Goal: Check status: Check status

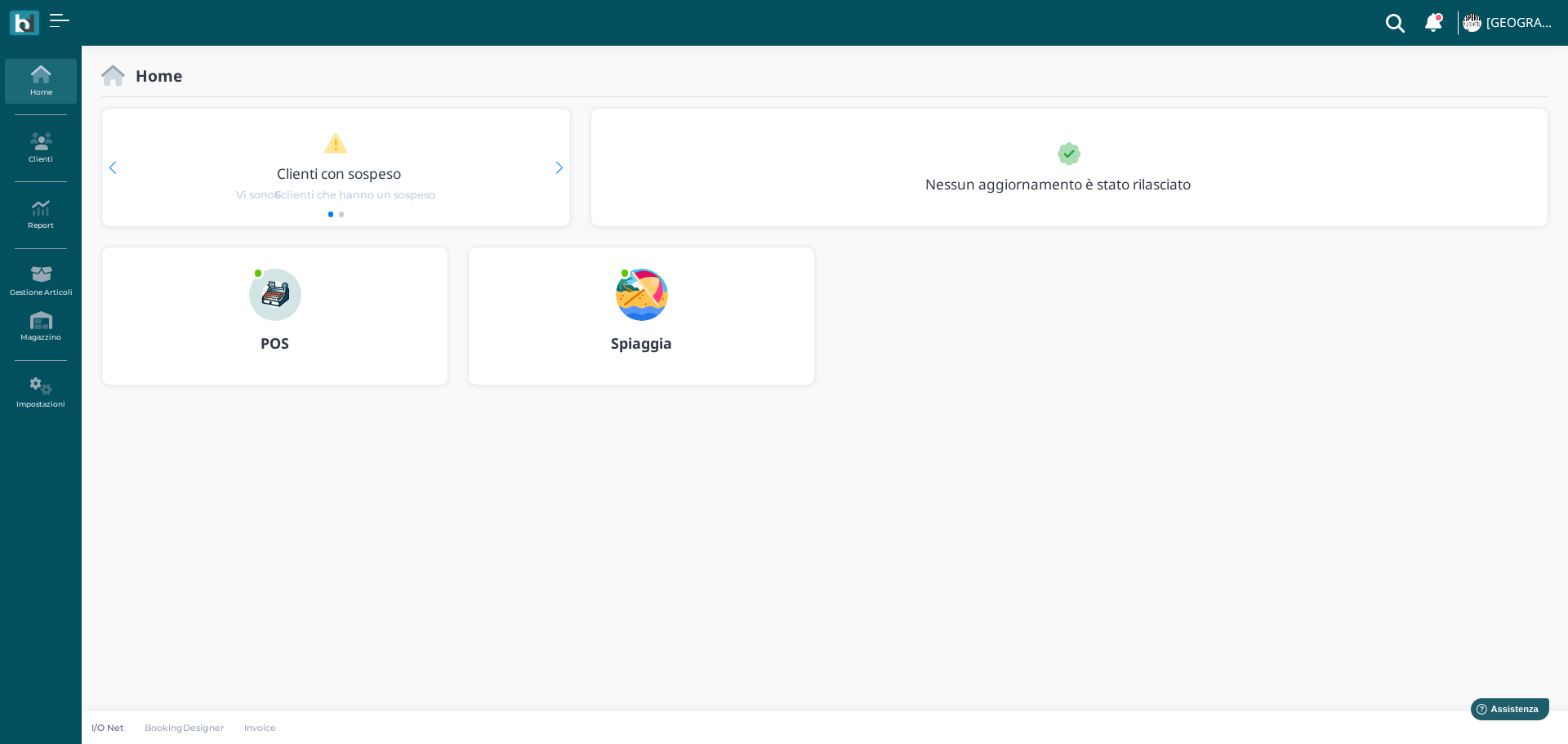
drag, startPoint x: 638, startPoint y: 294, endPoint x: 680, endPoint y: 312, distance: 45.7
click at [638, 294] on img at bounding box center [642, 295] width 52 height 52
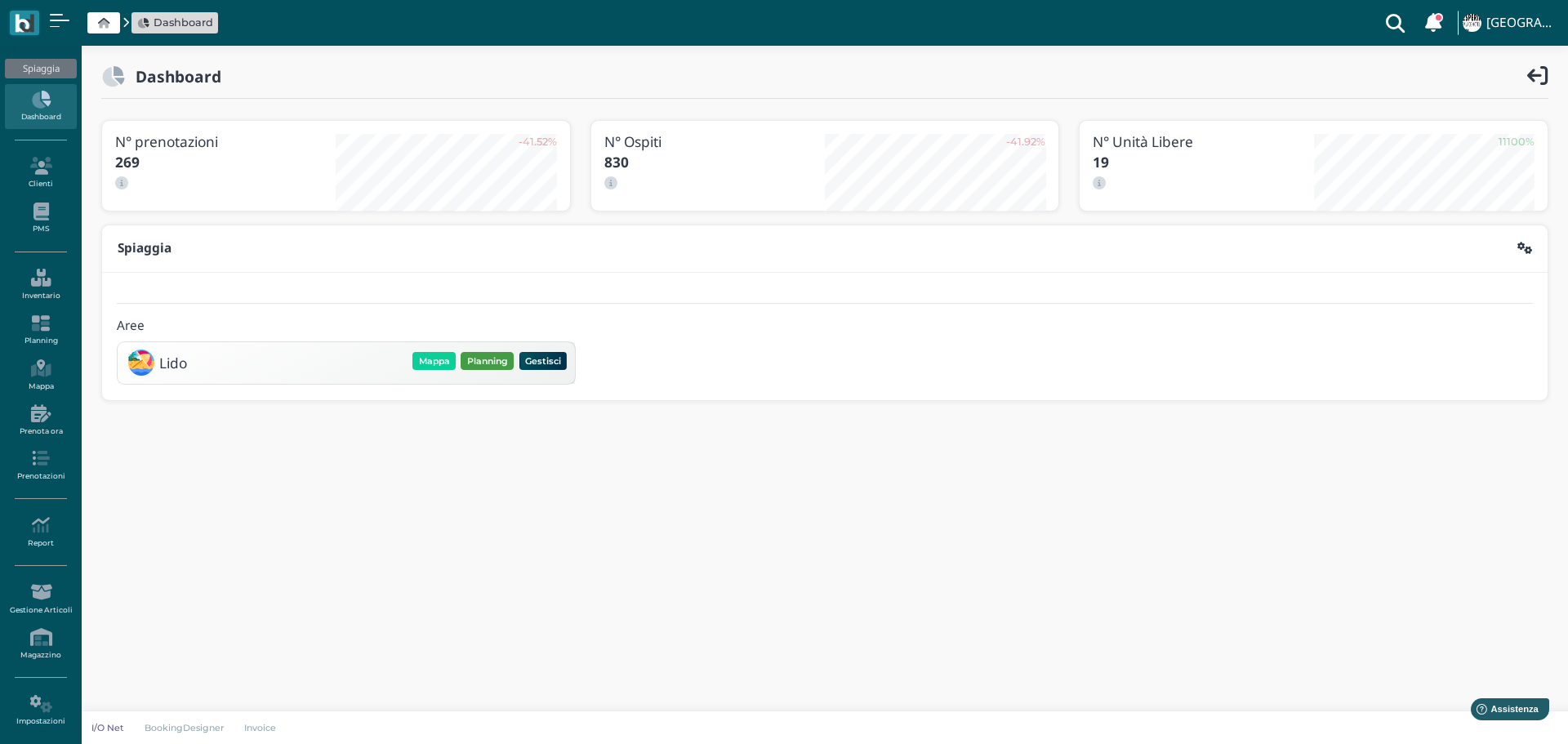
click at [491, 359] on button "Planning" at bounding box center [487, 361] width 53 height 18
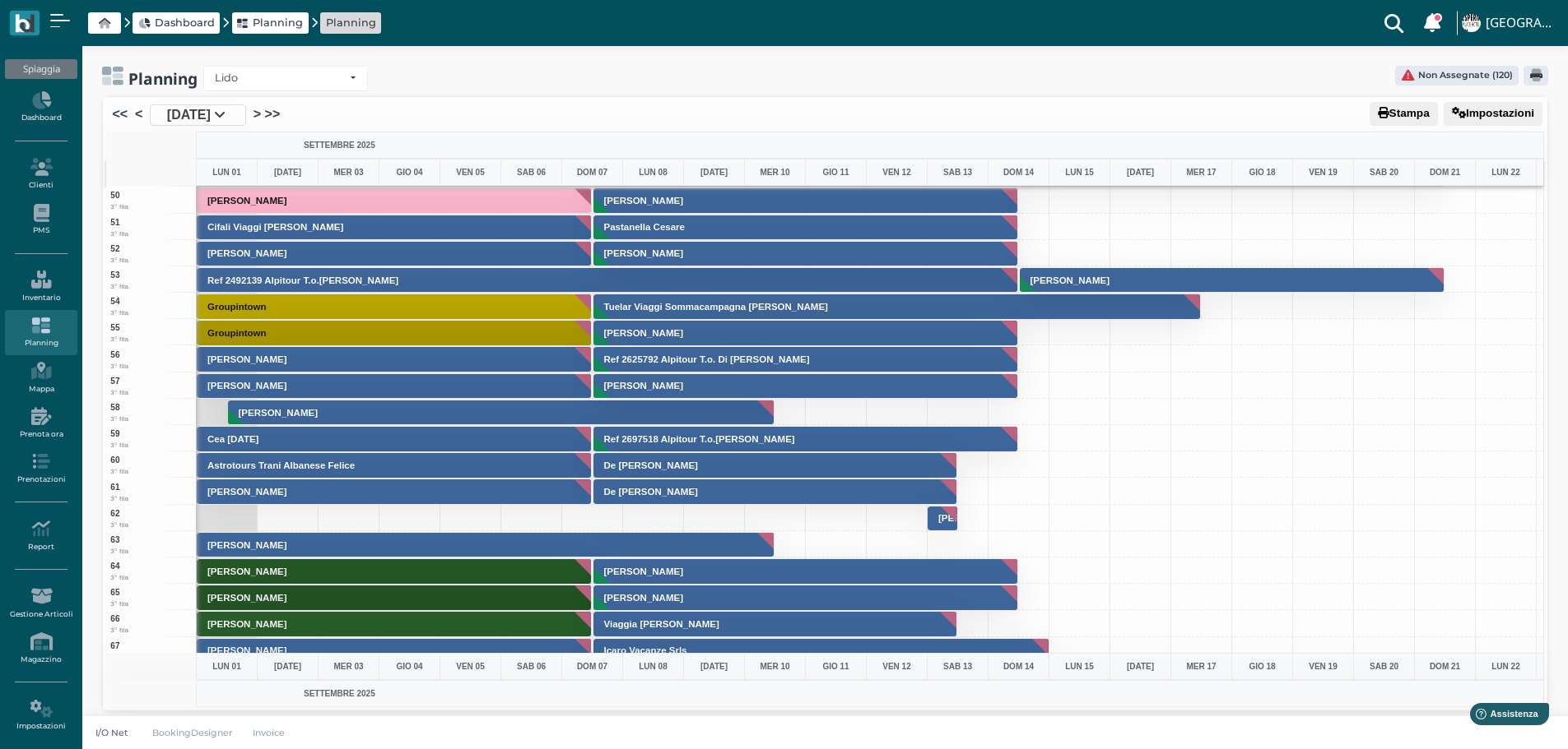
scroll to position [1399, 0]
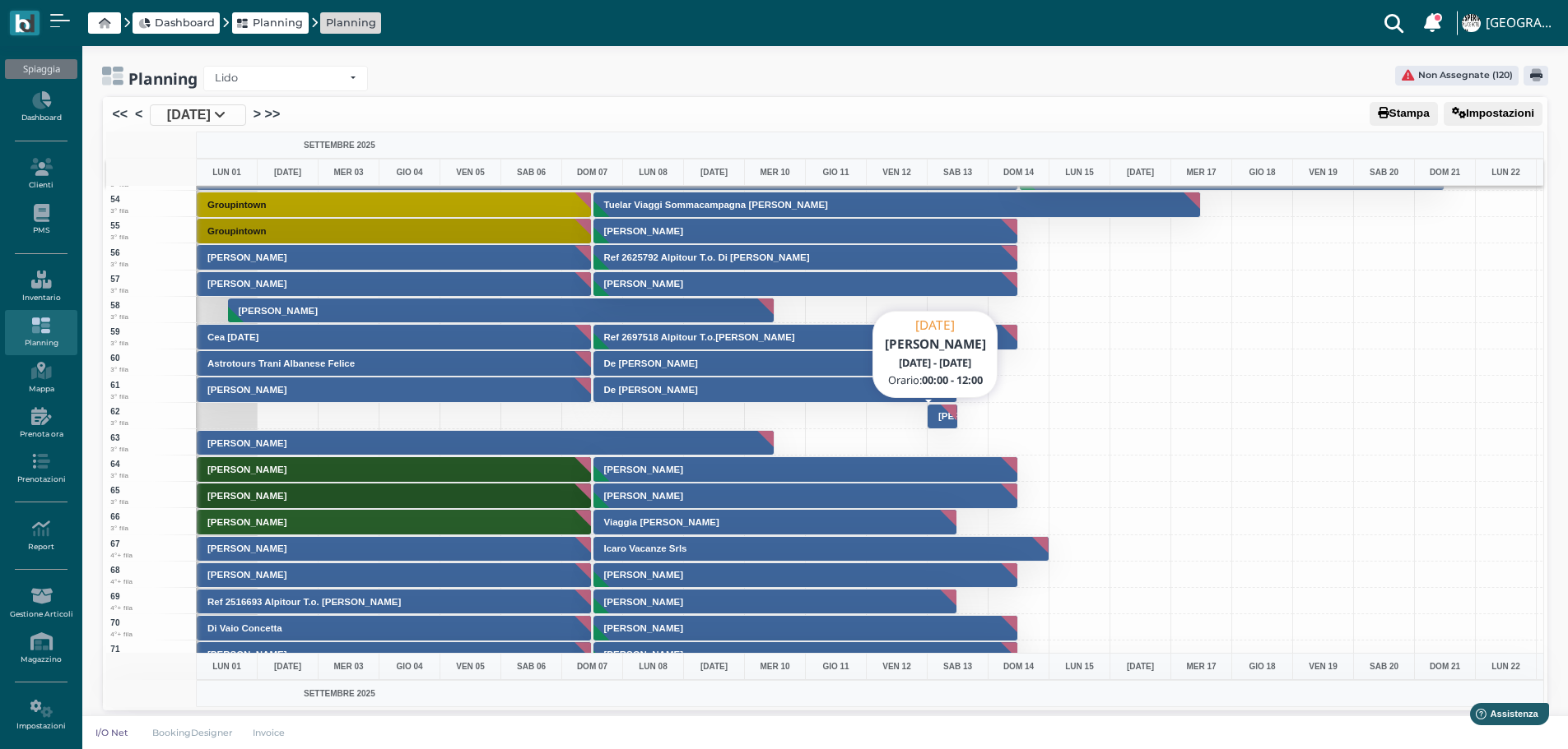
click at [951, 411] on button "[PERSON_NAME]" at bounding box center [942, 417] width 31 height 26
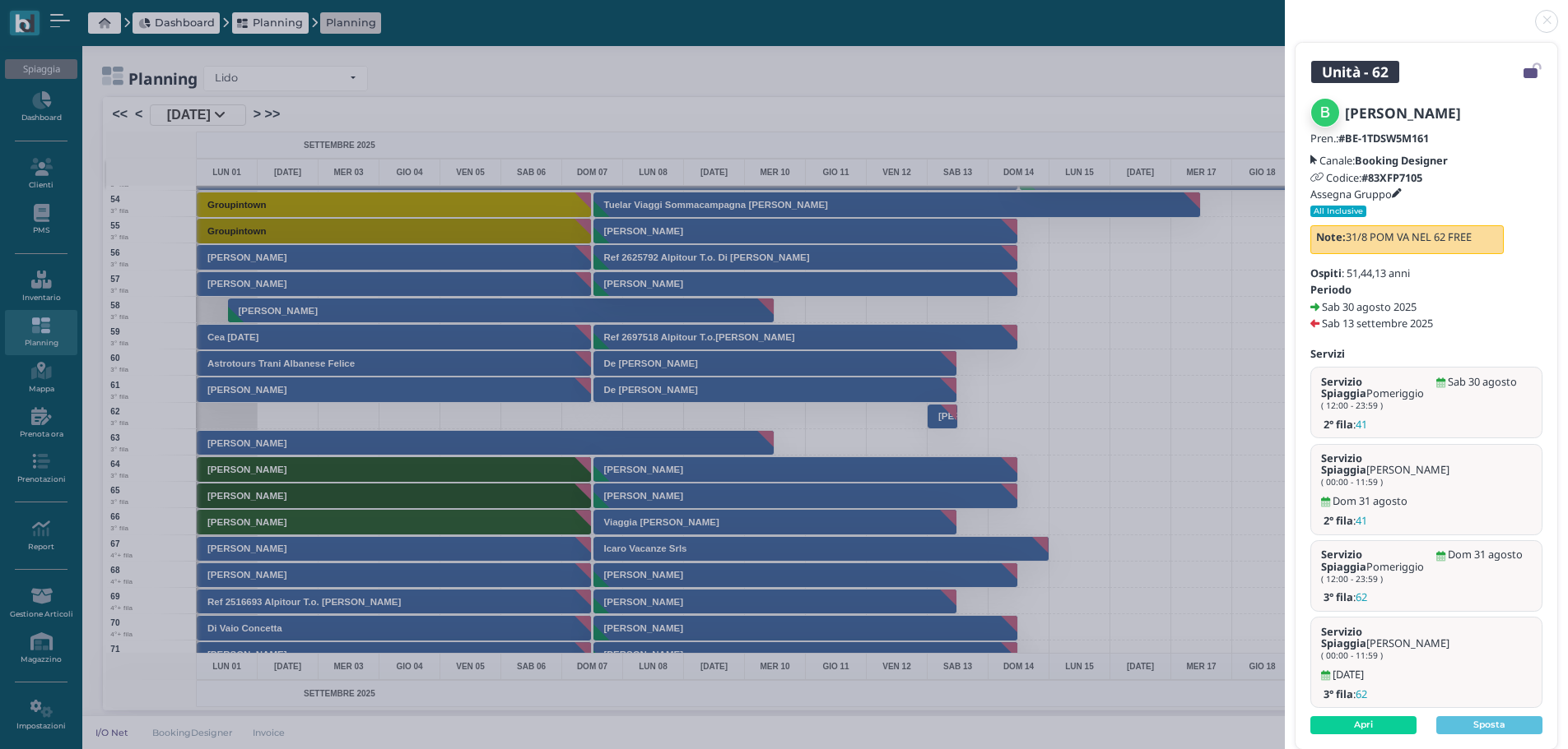
click at [1285, 12] on link at bounding box center [1285, 12] width 0 height 0
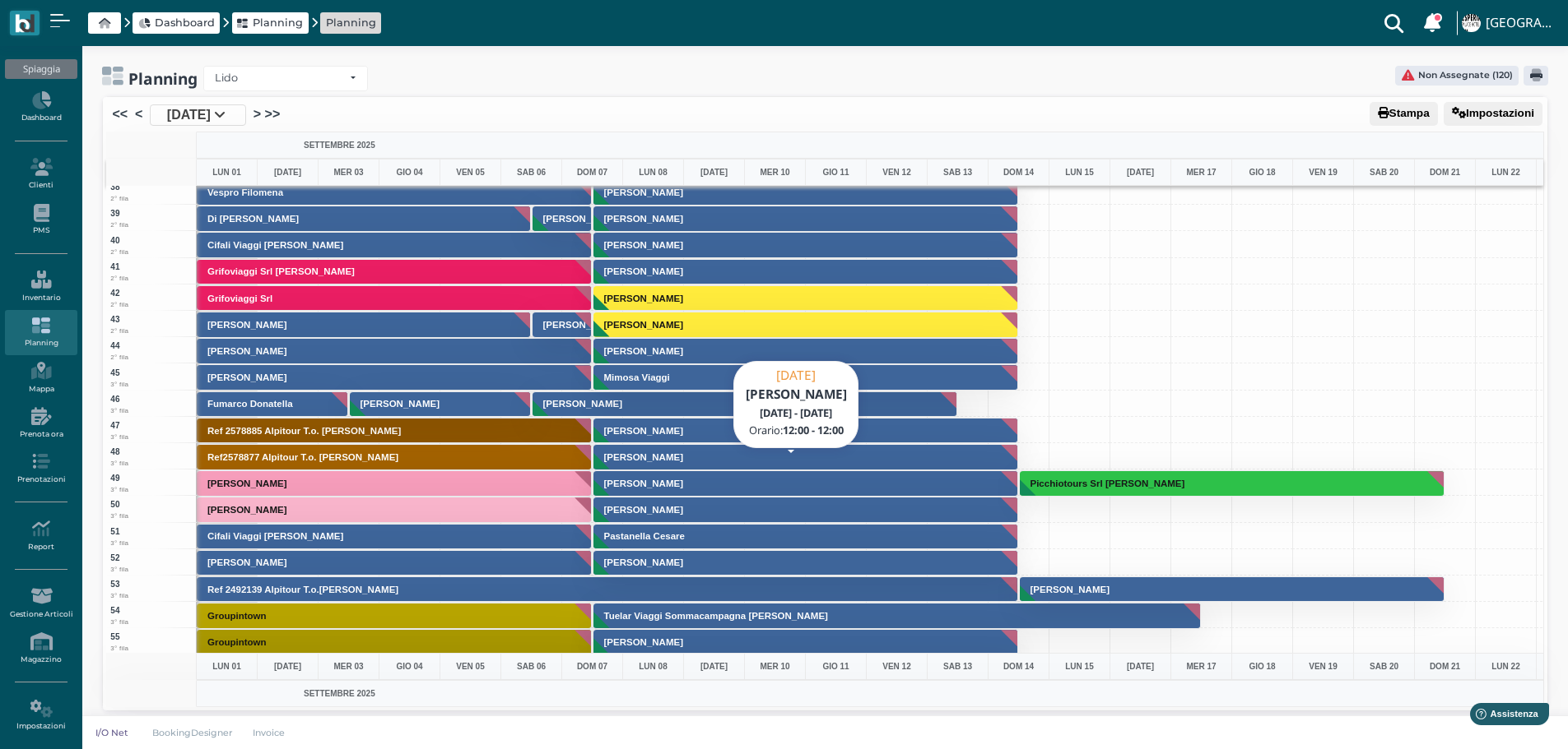
scroll to position [1481, 0]
